Goal: Information Seeking & Learning: Compare options

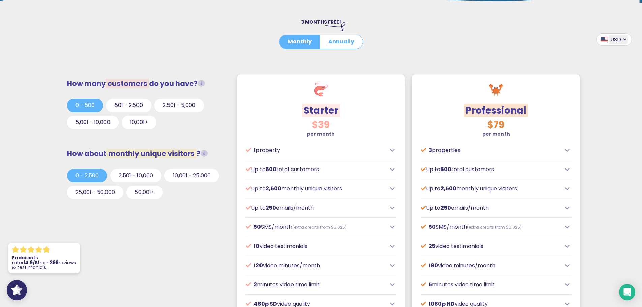
scroll to position [169, 0]
click at [335, 42] on button "Annually" at bounding box center [341, 41] width 43 height 13
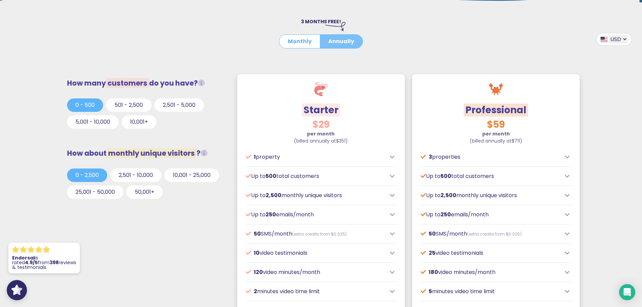
click at [337, 40] on button "Annually" at bounding box center [341, 41] width 43 height 13
drag, startPoint x: 463, startPoint y: 139, endPoint x: 531, endPoint y: 140, distance: 67.8
click at [531, 140] on p "per month (billed annually at $711 )" at bounding box center [496, 138] width 151 height 14
click at [504, 143] on span "(billed annually at $711 )" at bounding box center [496, 141] width 53 height 7
drag, startPoint x: 463, startPoint y: 141, endPoint x: 543, endPoint y: 142, distance: 79.6
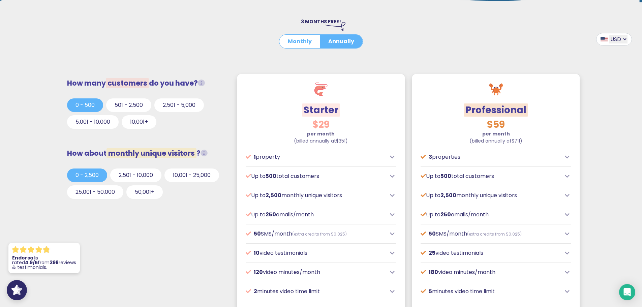
click at [543, 142] on p "per month (billed annually at $711 )" at bounding box center [496, 138] width 151 height 14
copy span "(billed annually at $711 )"
click at [300, 41] on button "Monthly" at bounding box center [300, 41] width 41 height 13
